Goal: Information Seeking & Learning: Understand process/instructions

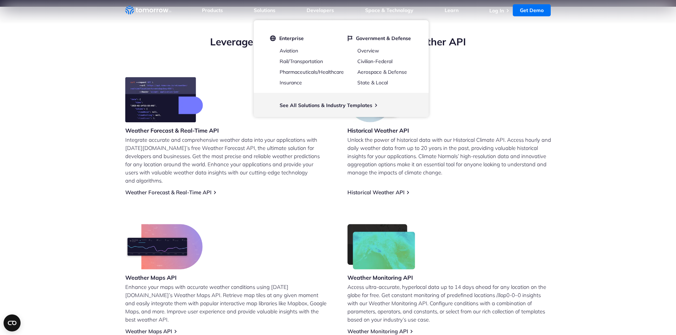
scroll to position [71, 0]
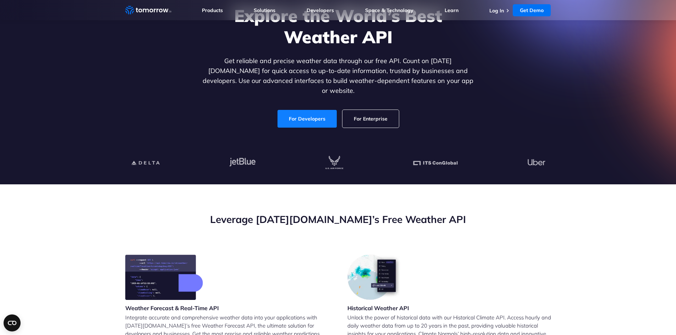
click at [309, 116] on link "For Developers" at bounding box center [306, 119] width 59 height 18
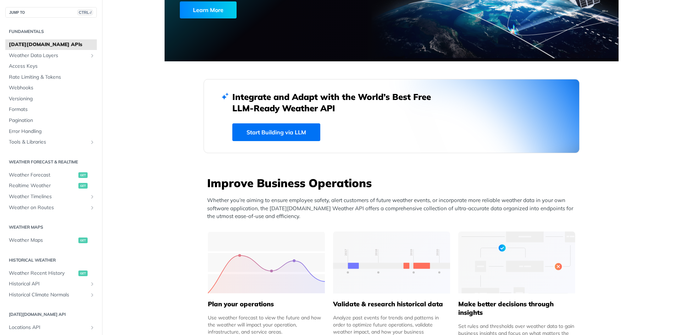
scroll to position [284, 0]
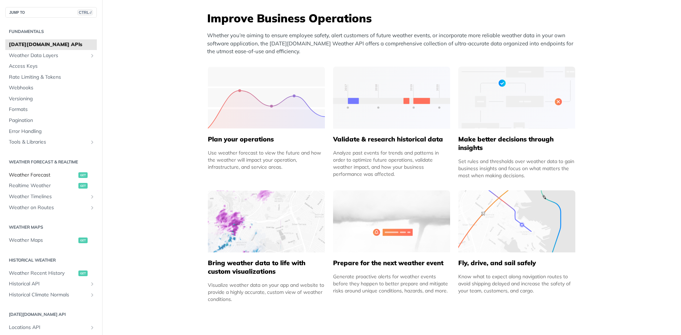
click at [59, 174] on span "Weather Forecast" at bounding box center [43, 175] width 68 height 7
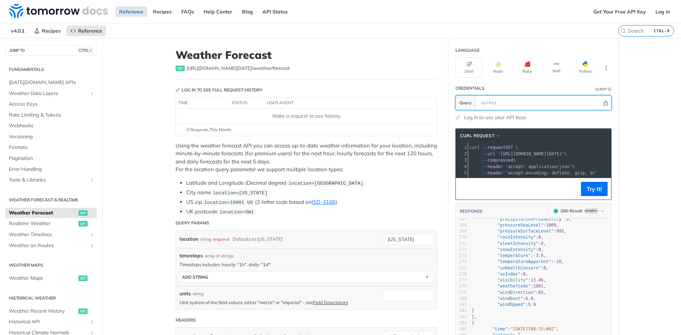
click at [603, 104] on icon "Hide" at bounding box center [605, 102] width 5 height 5
click at [603, 104] on icon "Show" at bounding box center [605, 102] width 5 height 5
click at [603, 104] on icon "Hide" at bounding box center [605, 102] width 5 height 5
click at [601, 71] on button "More Languages" at bounding box center [606, 67] width 11 height 11
click at [561, 61] on button "PHP" at bounding box center [556, 67] width 27 height 20
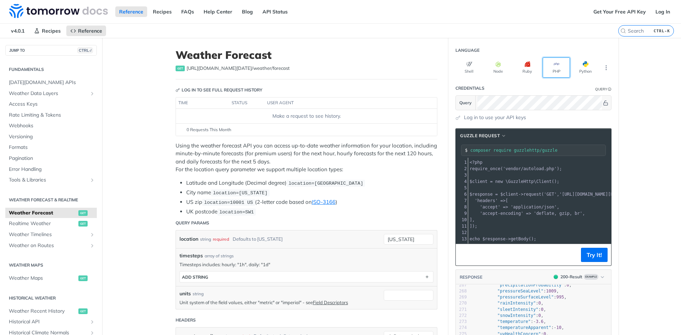
click at [561, 61] on button "PHP" at bounding box center [556, 67] width 27 height 20
click at [592, 68] on button "Python" at bounding box center [585, 67] width 27 height 20
type input "python -m pip install requests"
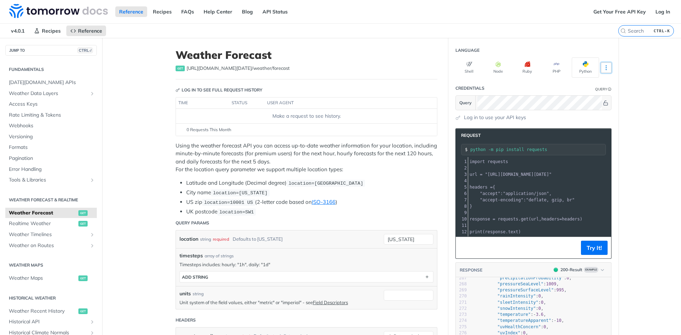
click at [606, 65] on icon "More ellipsis" at bounding box center [606, 68] width 6 height 6
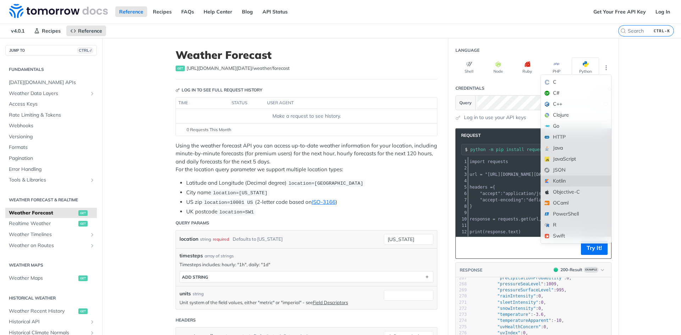
click at [562, 178] on div "Kotlin" at bounding box center [576, 181] width 70 height 11
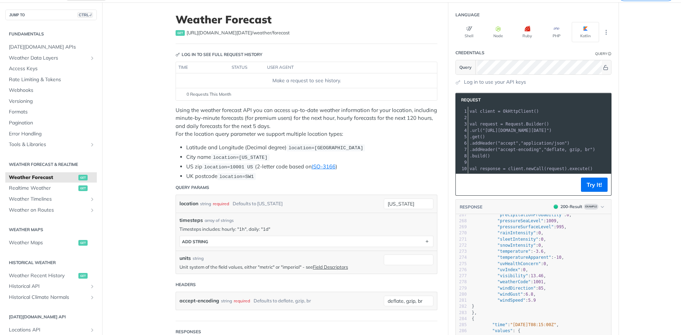
click at [593, 181] on footer "Try It!" at bounding box center [533, 185] width 155 height 22
click at [592, 189] on button "Try It!" at bounding box center [594, 185] width 27 height 14
click at [593, 192] on button "Try It!" at bounding box center [594, 185] width 27 height 14
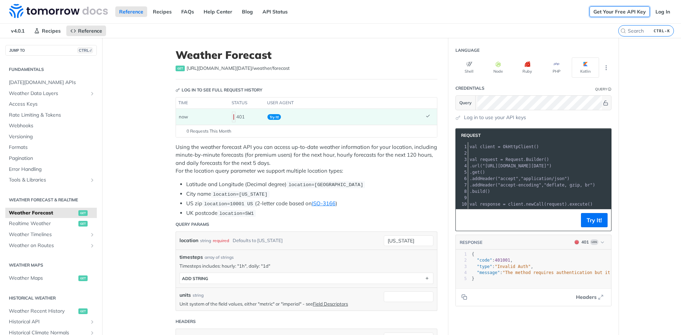
click at [632, 11] on link "Get Your Free API Key" at bounding box center [620, 11] width 60 height 11
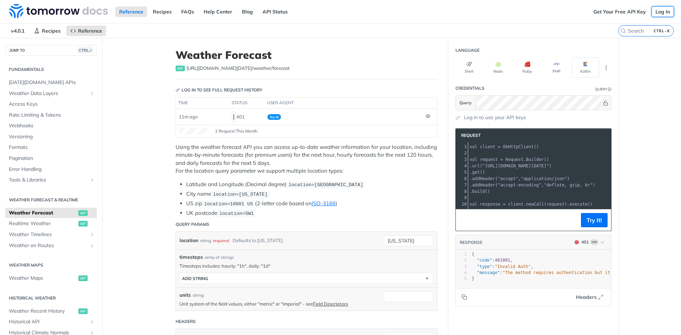
click at [657, 16] on link "Log In" at bounding box center [663, 11] width 22 height 11
